Goal: Check status: Check status

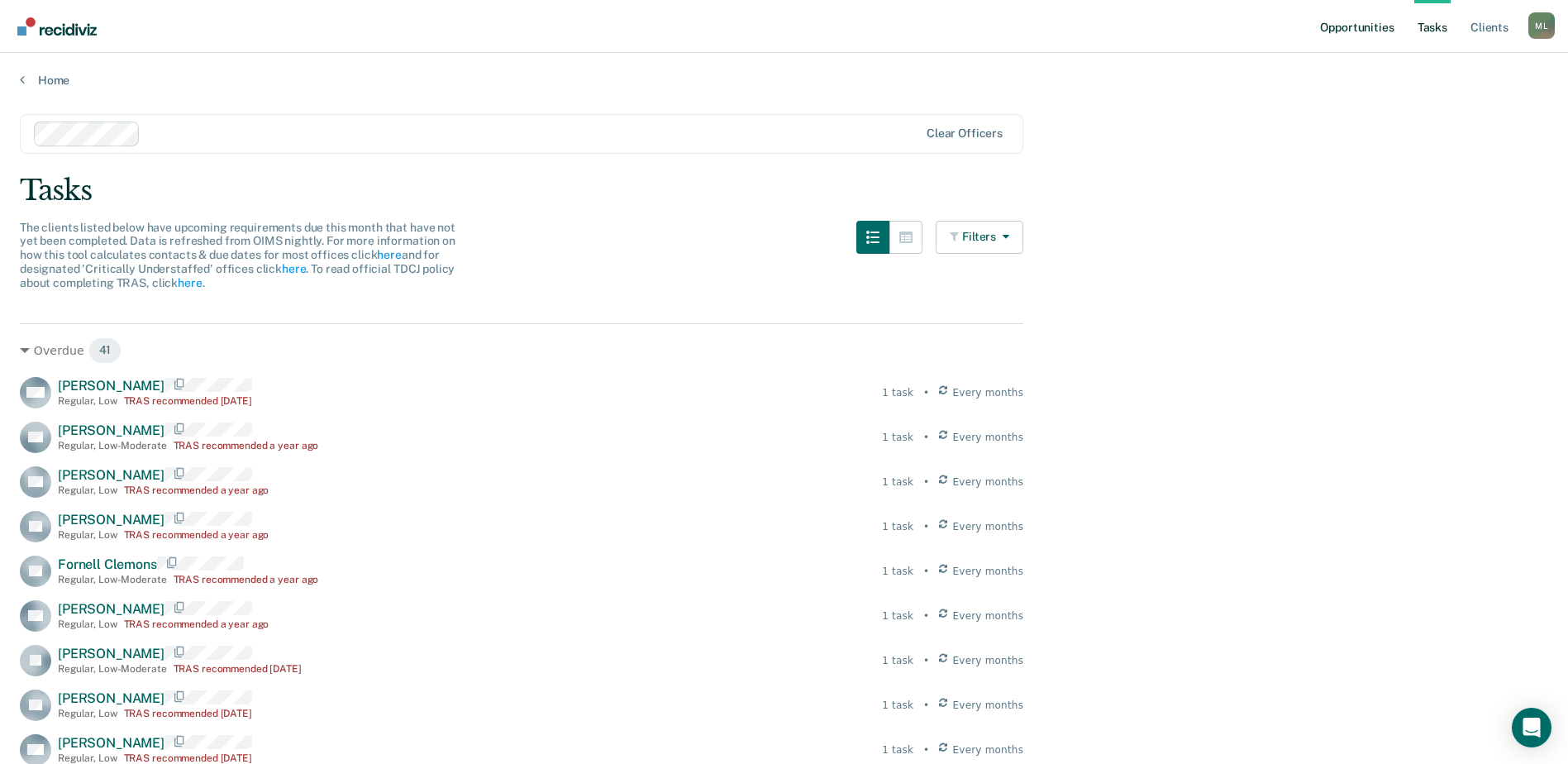
click at [1385, 22] on link "Opportunities" at bounding box center [1357, 27] width 80 height 53
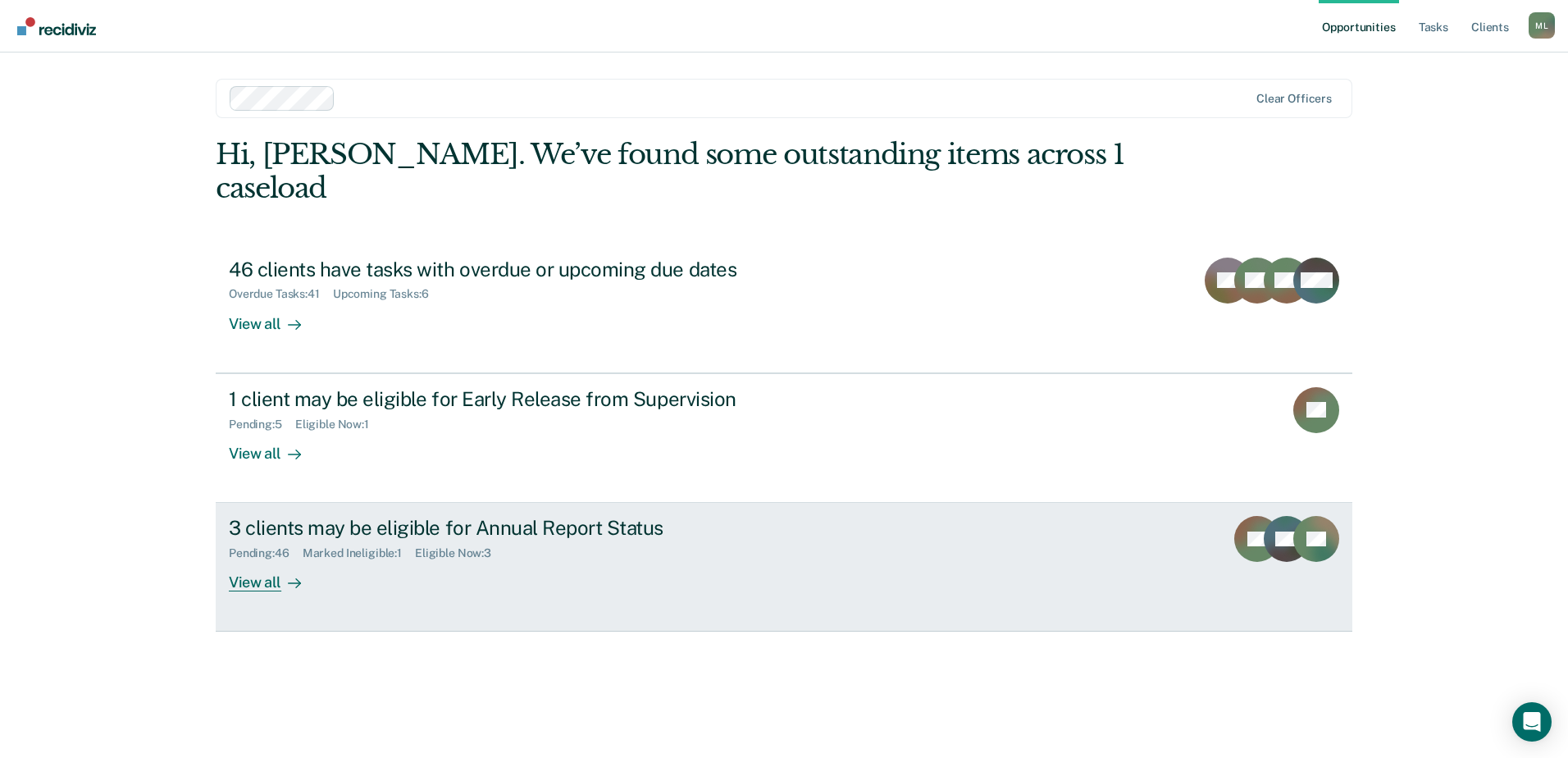
click at [514, 516] on div "3 clients may be eligible for Annual Report Status" at bounding box center [516, 528] width 576 height 24
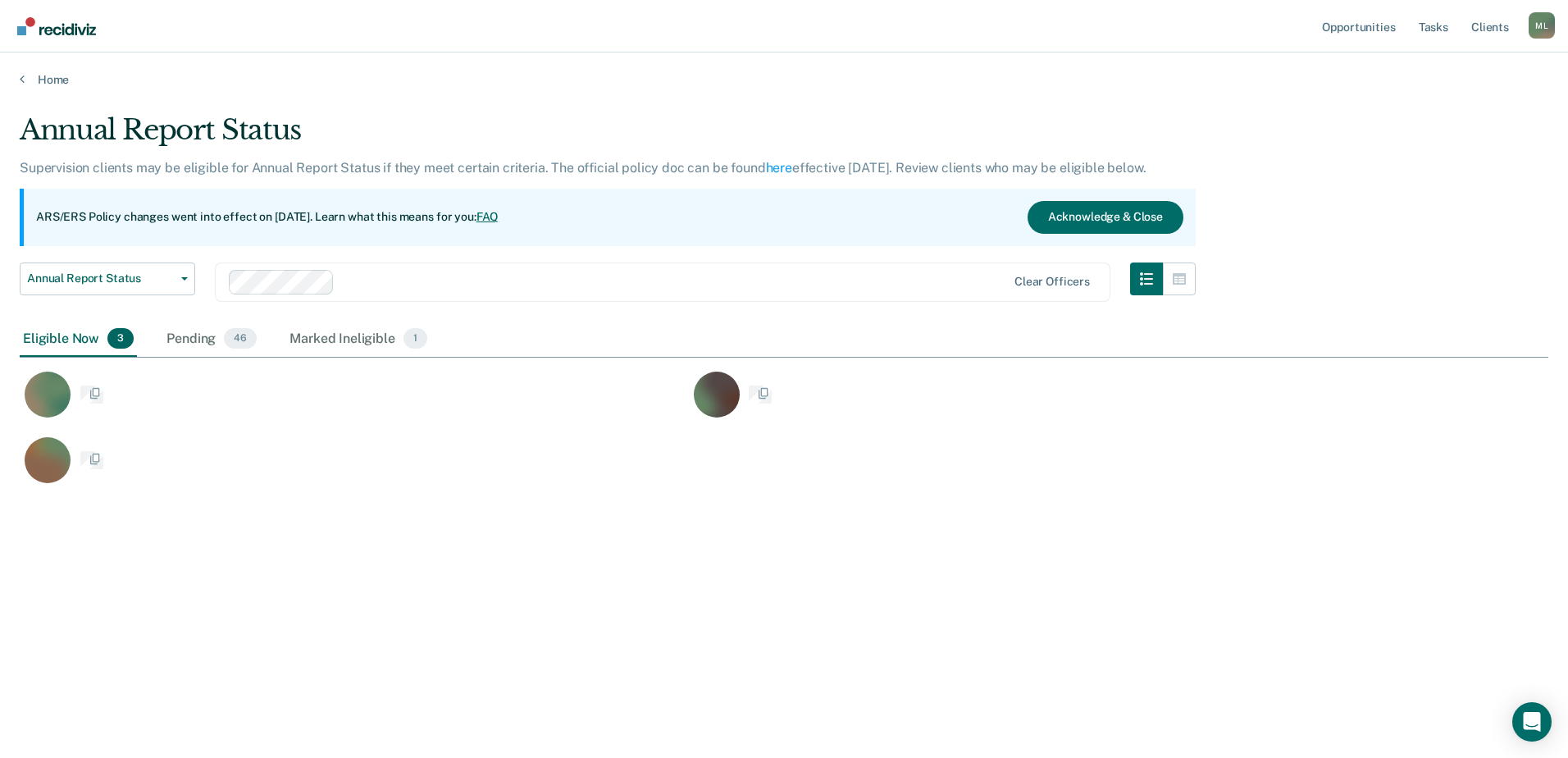
scroll to position [509, 1516]
